Goal: Information Seeking & Learning: Check status

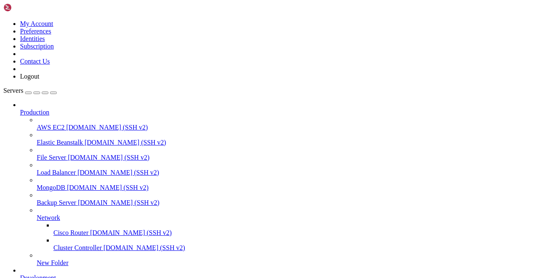
scroll to position [27982, 0]
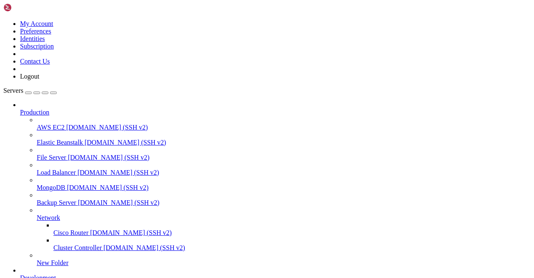
scroll to position [16794, 0]
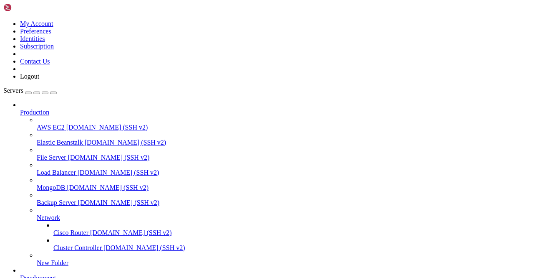
scroll to position [34012, 0]
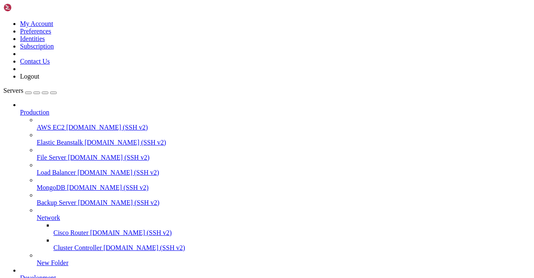
scroll to position [34071, 0]
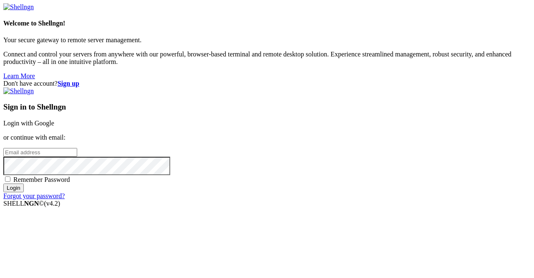
click at [54, 119] on link "Login with Google" at bounding box center [28, 122] width 51 height 7
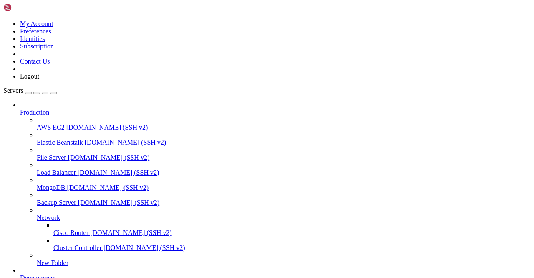
scroll to position [1061, 0]
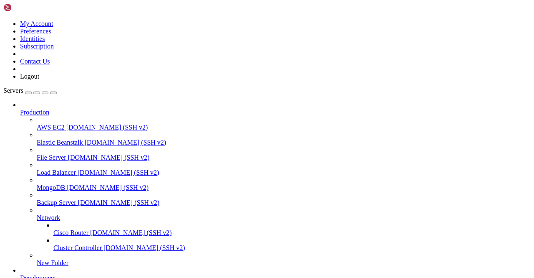
scroll to position [1547, 0]
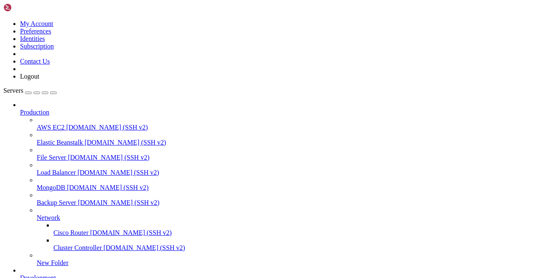
copy x-row "| 121 | HOT:Wallet215 | None | | None | None |"
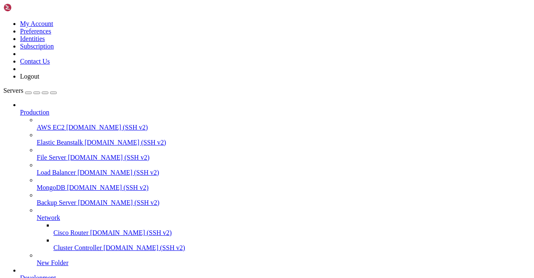
scroll to position [18906, 0]
type input "Telegram214"
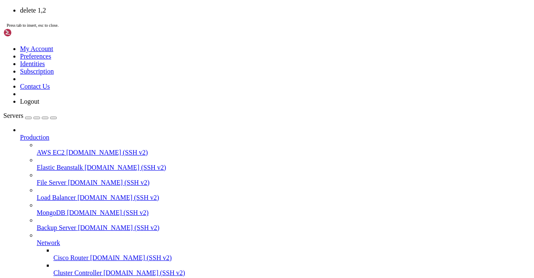
scroll to position [20565, 0]
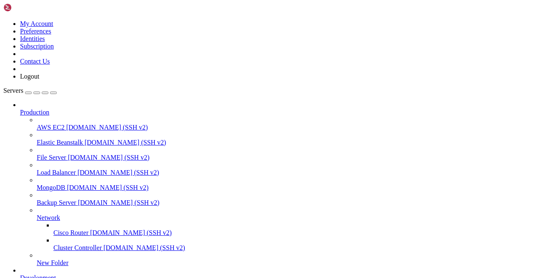
scroll to position [20687, 0]
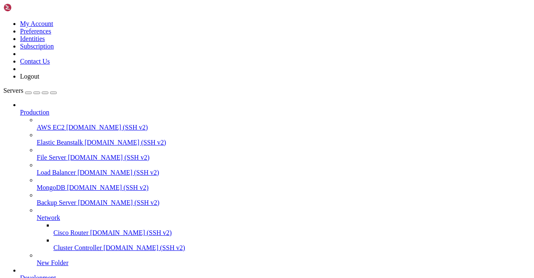
scroll to position [22601, 0]
